Goal: Task Accomplishment & Management: Manage account settings

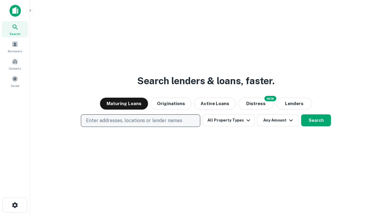
click at [140, 121] on p "Enter addresses, locations or lender names" at bounding box center [134, 120] width 97 height 7
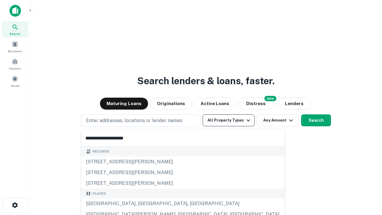
click at [229, 120] on button "All Property Types" at bounding box center [229, 120] width 52 height 12
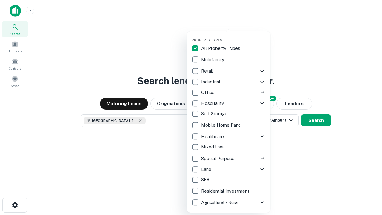
click at [234, 36] on button "button" at bounding box center [234, 36] width 84 height 0
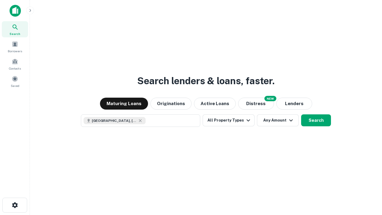
scroll to position [10, 0]
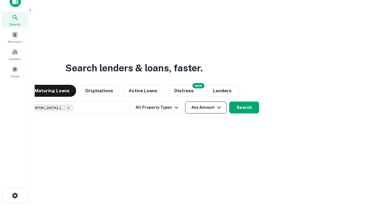
click at [185, 102] on button "Any Amount" at bounding box center [206, 108] width 42 height 12
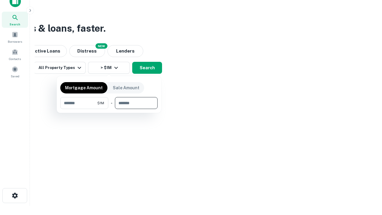
type input "*******"
click at [109, 109] on button "button" at bounding box center [108, 109] width 97 height 0
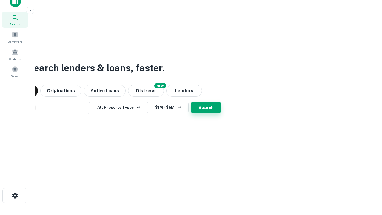
click at [191, 102] on button "Search" at bounding box center [206, 108] width 30 height 12
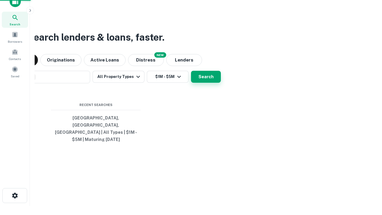
scroll to position [19, 169]
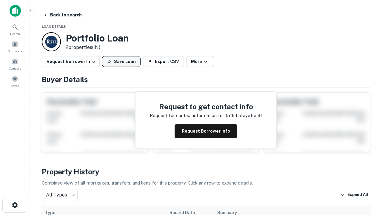
click at [121, 62] on button "Save Loan" at bounding box center [121, 61] width 39 height 11
click at [123, 62] on button "Loan Saved" at bounding box center [122, 61] width 41 height 11
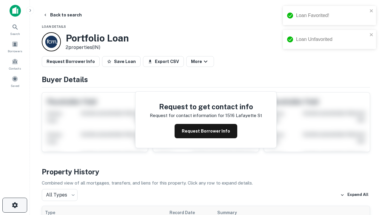
click at [15, 205] on icon "button" at bounding box center [14, 205] width 7 height 7
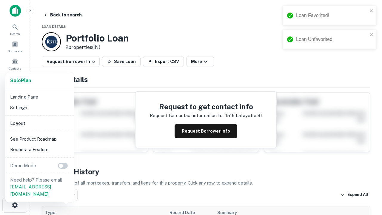
click at [39, 123] on li "Logout" at bounding box center [40, 123] width 64 height 11
